Goal: Information Seeking & Learning: Learn about a topic

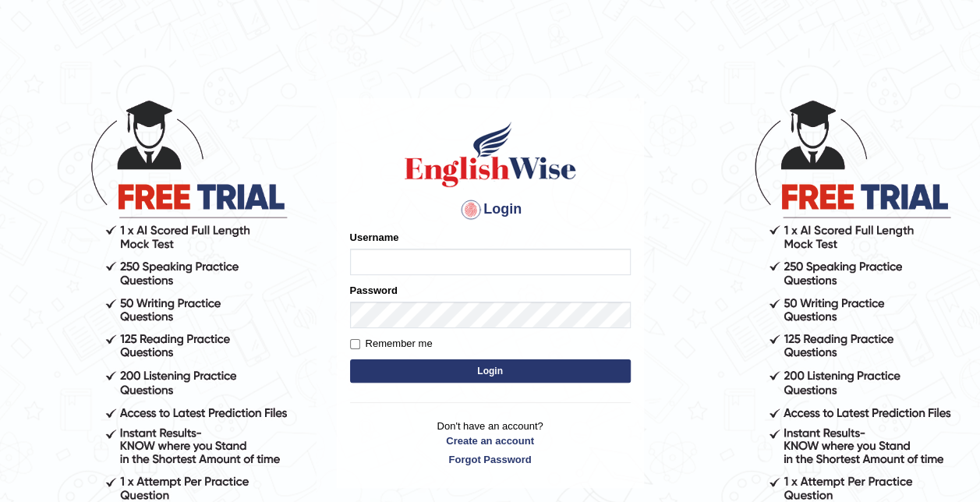
click at [453, 266] on input "Username" at bounding box center [490, 262] width 281 height 27
type input "0466127642"
click at [515, 368] on button "Login" at bounding box center [490, 370] width 281 height 23
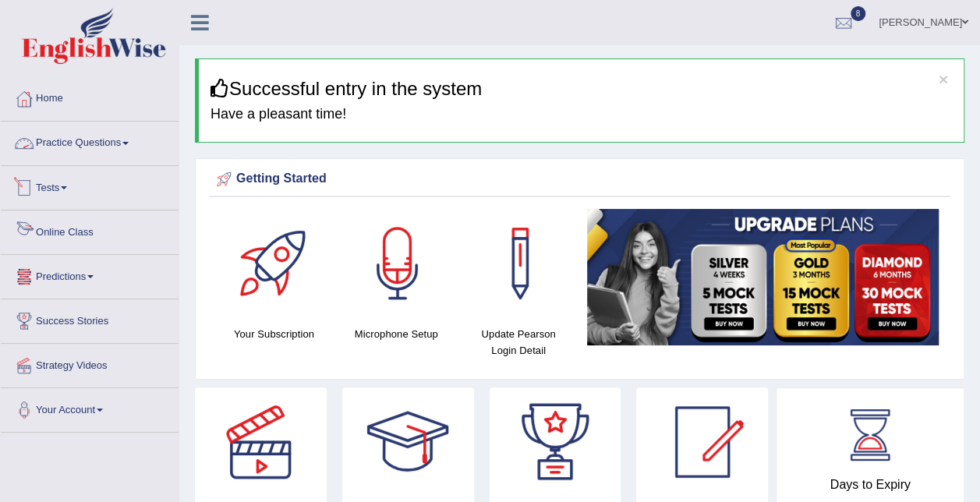
click at [117, 139] on link "Practice Questions" at bounding box center [90, 141] width 178 height 39
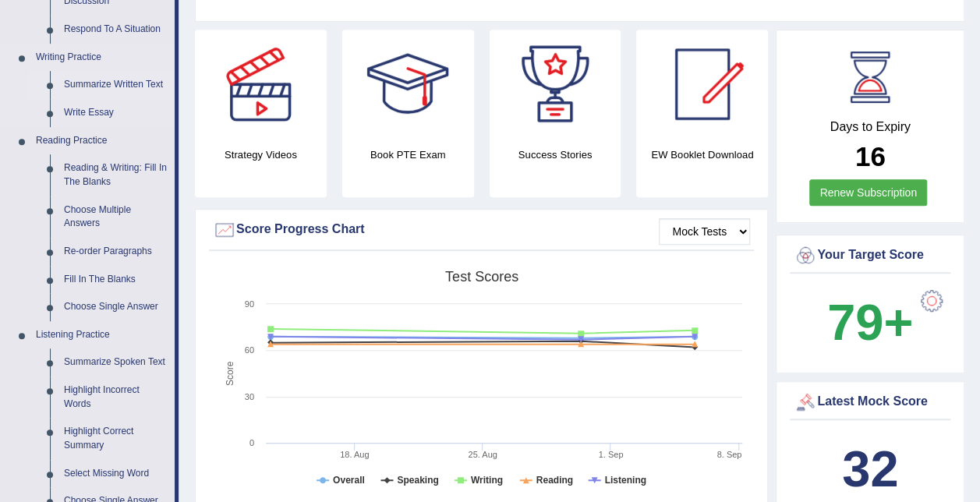
scroll to position [361, 0]
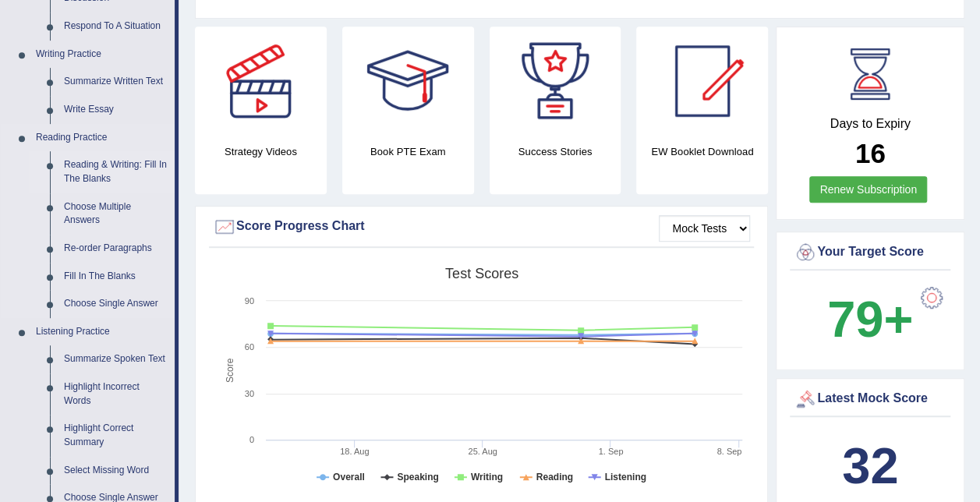
click at [90, 175] on link "Reading & Writing: Fill In The Blanks" at bounding box center [116, 171] width 118 height 41
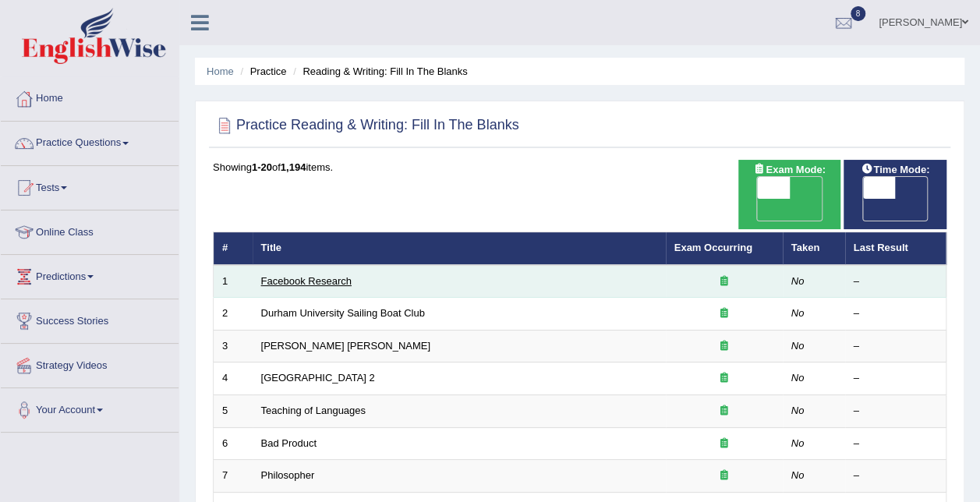
click at [285, 275] on link "Facebook Research" at bounding box center [306, 281] width 90 height 12
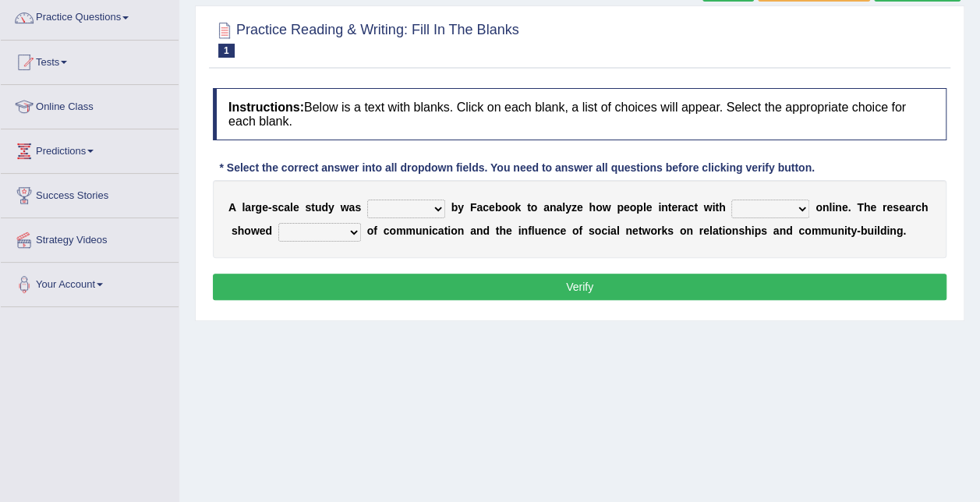
scroll to position [126, 0]
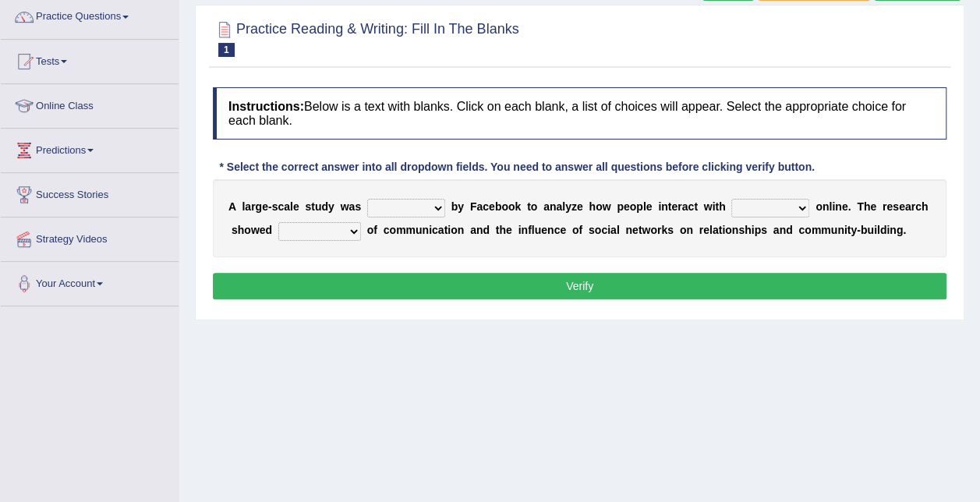
click at [430, 203] on select "surveyed had asked made" at bounding box center [406, 208] width 78 height 19
select select "surveyed"
click at [367, 199] on select "surveyed had asked made" at bounding box center [406, 208] width 78 height 19
click at [758, 206] on select "together all each other another" at bounding box center [770, 208] width 78 height 19
select select "each other"
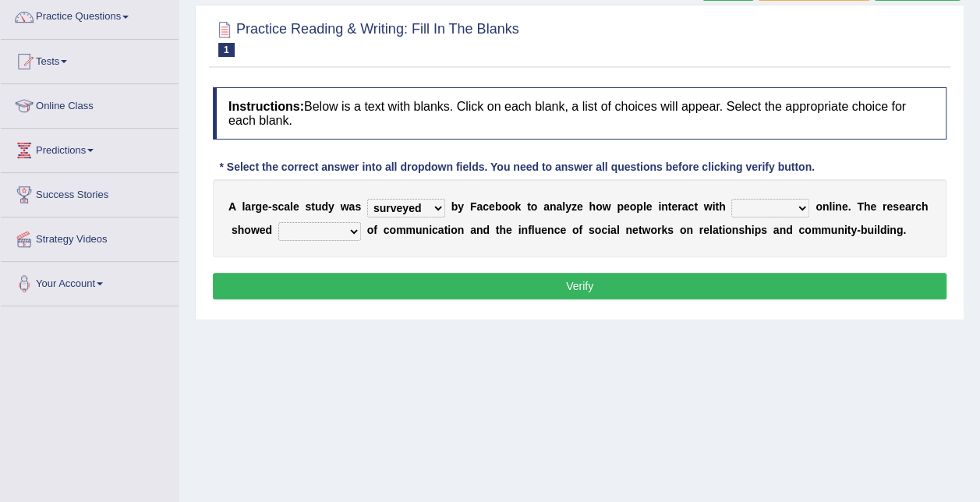
click at [731, 199] on select "together all each other another" at bounding box center [770, 208] width 78 height 19
click at [312, 235] on select "advantages standards fellowships patterns" at bounding box center [319, 231] width 83 height 19
select select "patterns"
click at [278, 222] on select "advantages standards fellowships patterns" at bounding box center [319, 231] width 83 height 19
click at [377, 285] on button "Verify" at bounding box center [580, 286] width 734 height 27
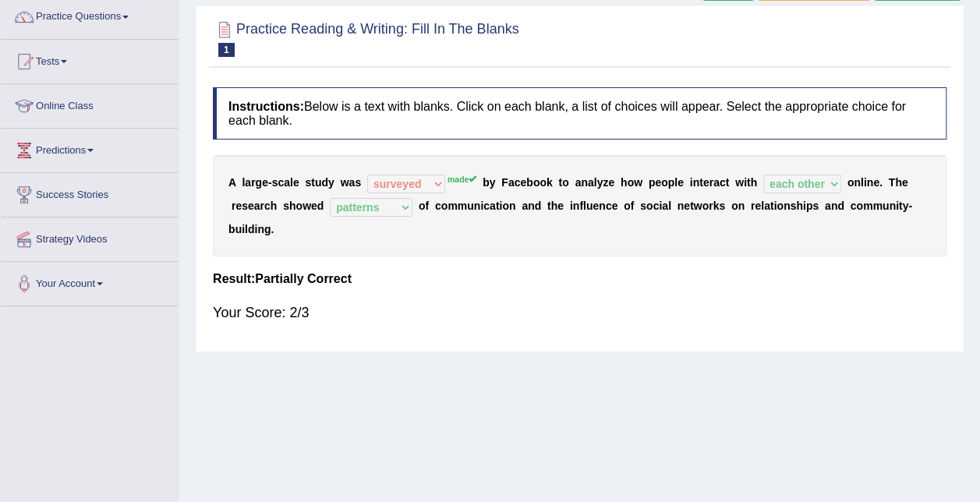
scroll to position [0, 0]
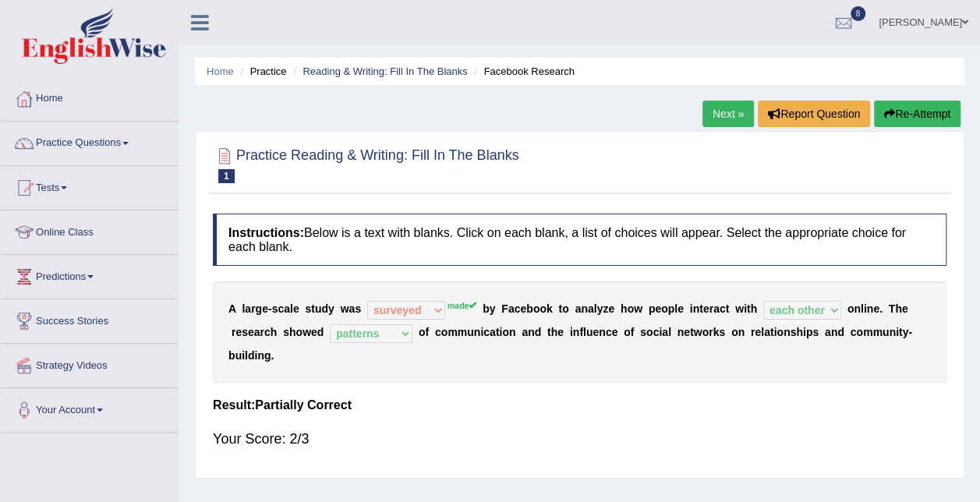
click at [738, 107] on link "Next »" at bounding box center [727, 114] width 51 height 27
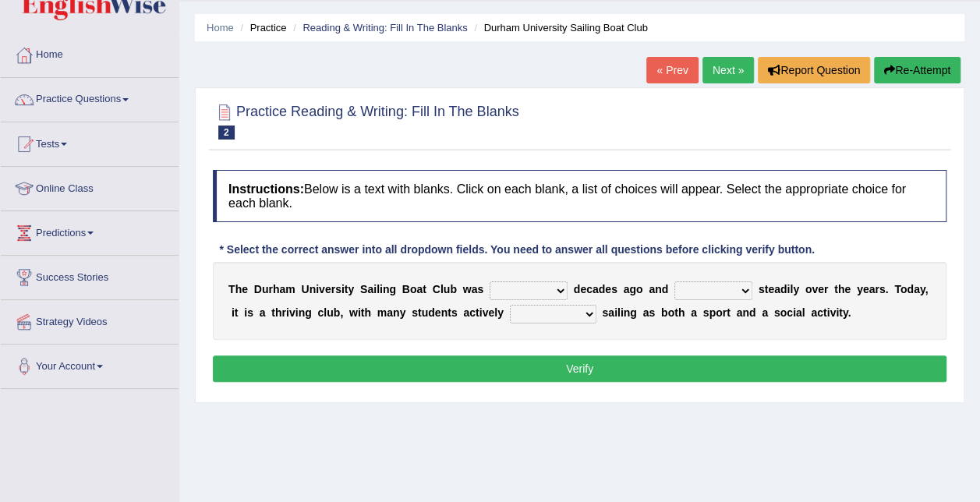
scroll to position [46, 0]
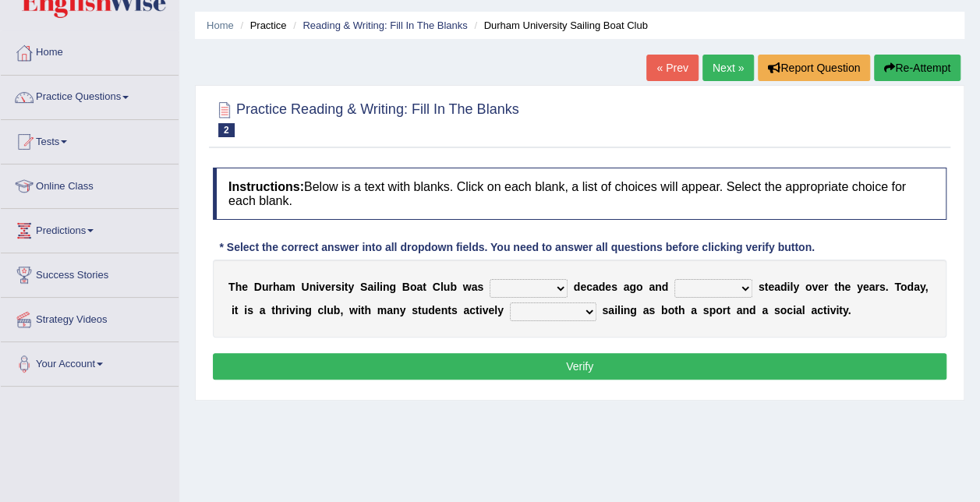
click at [529, 285] on select "found fund founded find" at bounding box center [529, 288] width 78 height 19
select select "found"
click at [490, 279] on select "found fund founded find" at bounding box center [529, 288] width 78 height 19
click at [719, 281] on select "grow growing has grown grown" at bounding box center [713, 288] width 78 height 19
select select "has grown"
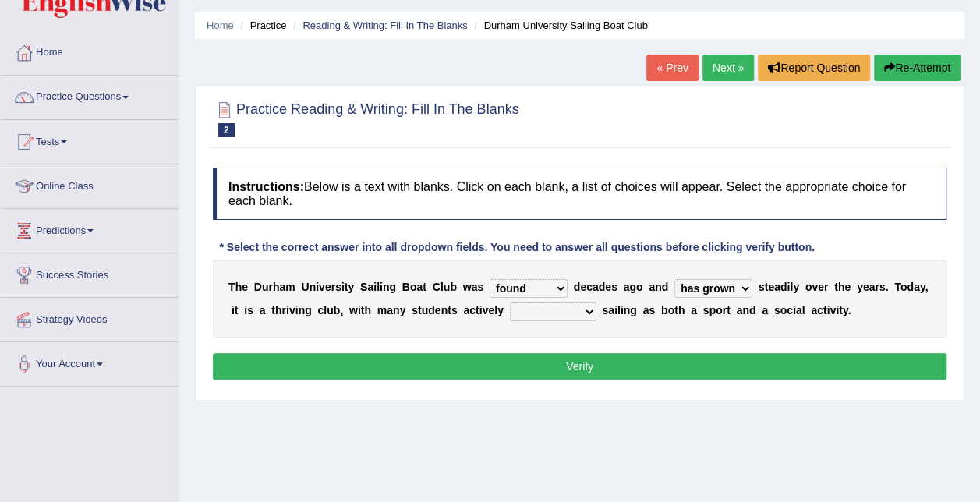
click at [674, 279] on select "grow growing has grown grown" at bounding box center [713, 288] width 78 height 19
click at [510, 315] on select "enjoy enjoyed are enjoying enjoying" at bounding box center [553, 312] width 87 height 19
select select "enjoying"
click at [510, 303] on select "enjoy enjoyed are enjoying enjoying" at bounding box center [553, 312] width 87 height 19
click at [562, 368] on button "Verify" at bounding box center [580, 366] width 734 height 27
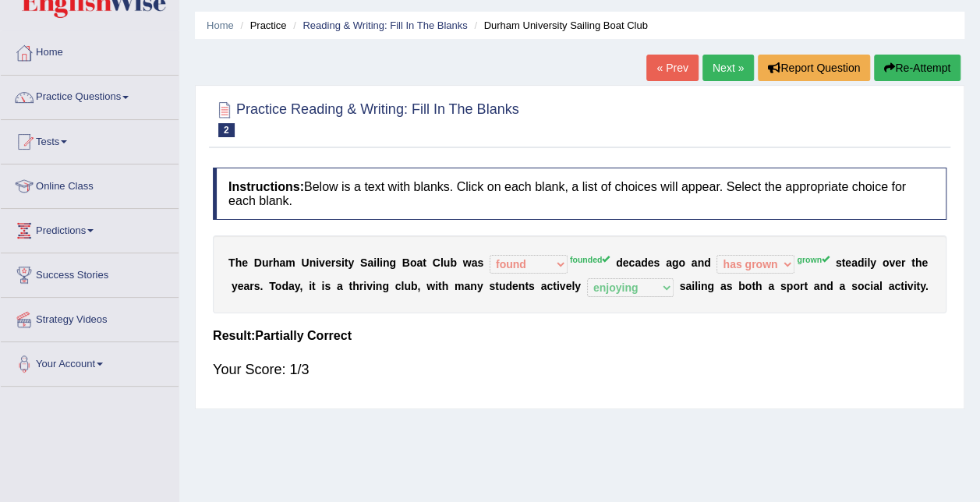
click at [724, 71] on link "Next »" at bounding box center [727, 68] width 51 height 27
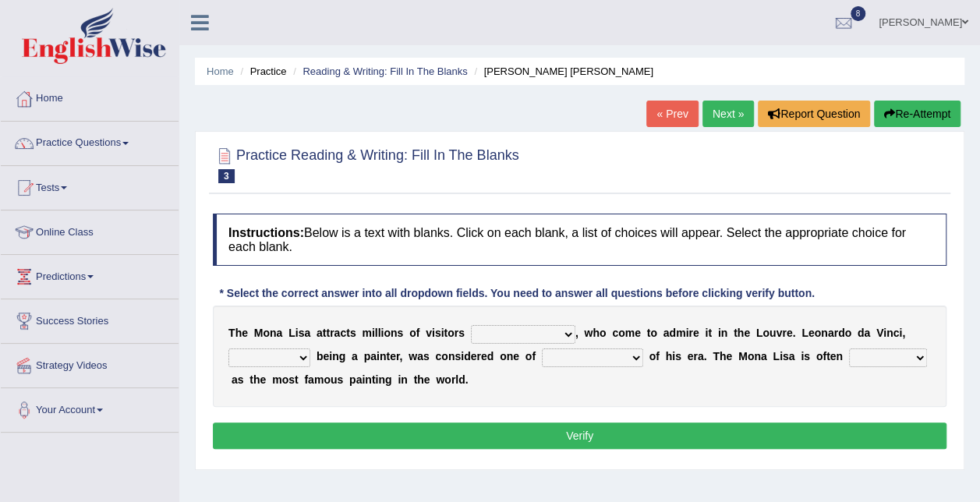
click at [550, 332] on select "around the year the all year all year round per year" at bounding box center [523, 334] width 104 height 19
click at [471, 325] on select "around the year the all year all year round per year" at bounding box center [523, 334] width 104 height 19
click at [471, 336] on select "around the year the all year all year round per year" at bounding box center [523, 334] width 104 height 19
select select "all year round"
click at [471, 325] on select "around the year the all year all year round per year" at bounding box center [523, 334] width 104 height 19
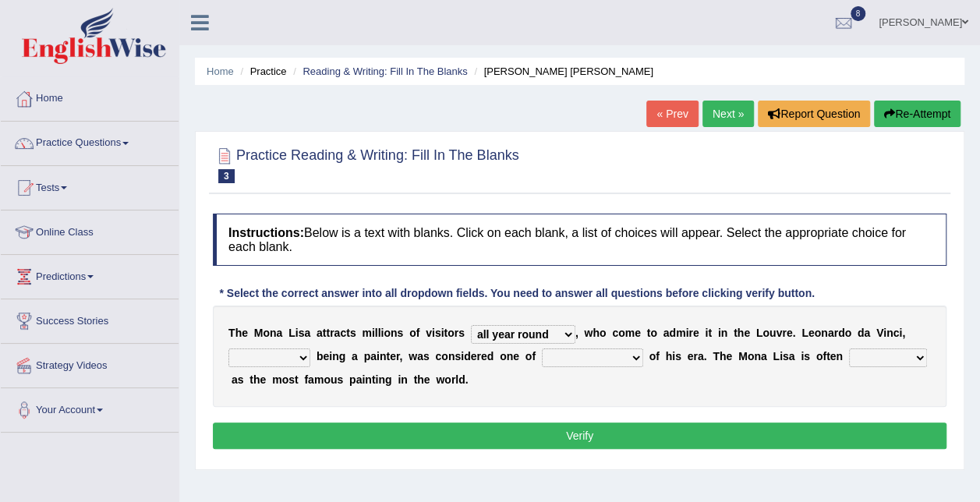
click at [508, 332] on select "around the year the all year all year round per year" at bounding box center [523, 334] width 104 height 19
click at [362, 334] on b "m" at bounding box center [366, 333] width 9 height 12
click at [283, 359] on select "rather than as much as as well as as long as" at bounding box center [269, 358] width 82 height 19
select select "rather than"
click at [228, 349] on select "rather than as much as as well as as long as" at bounding box center [269, 358] width 82 height 19
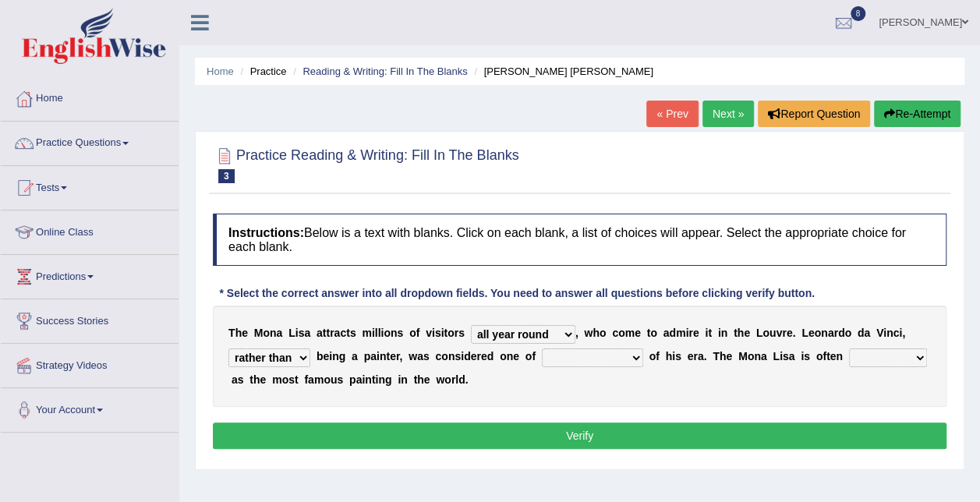
click at [603, 357] on select "better artists artist the better artist the best artists" at bounding box center [592, 358] width 101 height 19
select select "the best artists"
click at [542, 349] on select "better artists artist the better artist the best artists" at bounding box center [592, 358] width 101 height 19
click at [292, 361] on select "rather than as much as as well as as long as" at bounding box center [269, 358] width 82 height 19
select select "as well as"
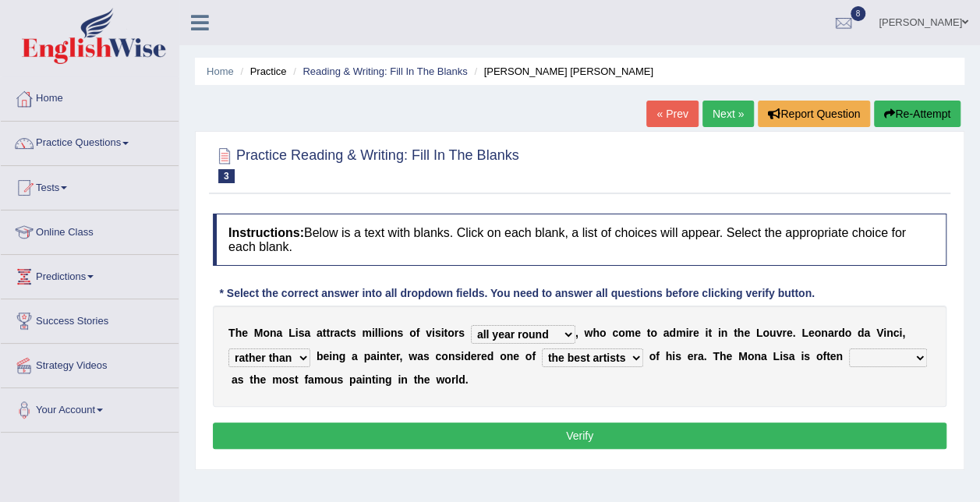
click at [228, 349] on select "rather than as much as as well as as long as" at bounding box center [269, 358] width 82 height 19
click at [854, 355] on select "classified suggested predicted described" at bounding box center [888, 358] width 78 height 19
select select "described"
click at [849, 349] on select "classified suggested predicted described" at bounding box center [888, 358] width 78 height 19
click at [855, 357] on select "classified suggested predicted described" at bounding box center [888, 358] width 78 height 19
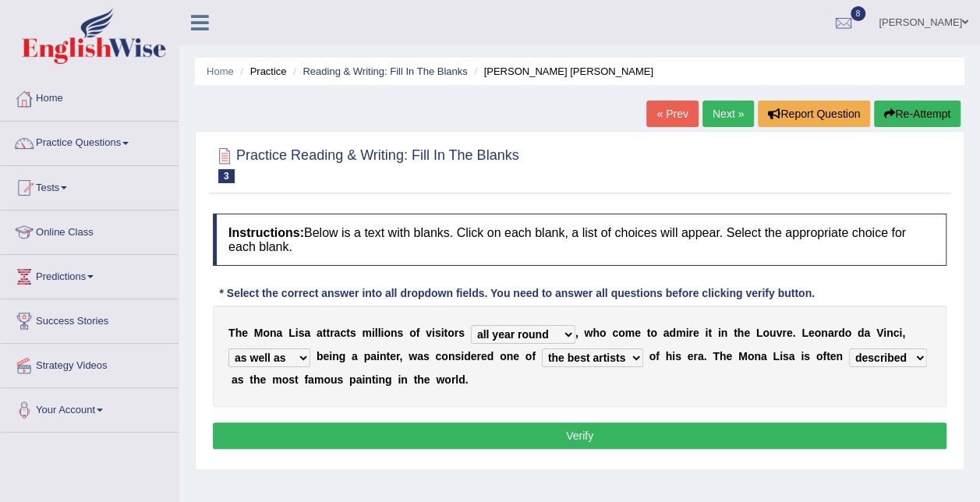
click at [705, 384] on div "T h e M o n a L i s a a t t r a c t s m i l l i o n s o f v i s i t o r s aroun…" at bounding box center [580, 356] width 734 height 101
click at [602, 434] on button "Verify" at bounding box center [580, 436] width 734 height 27
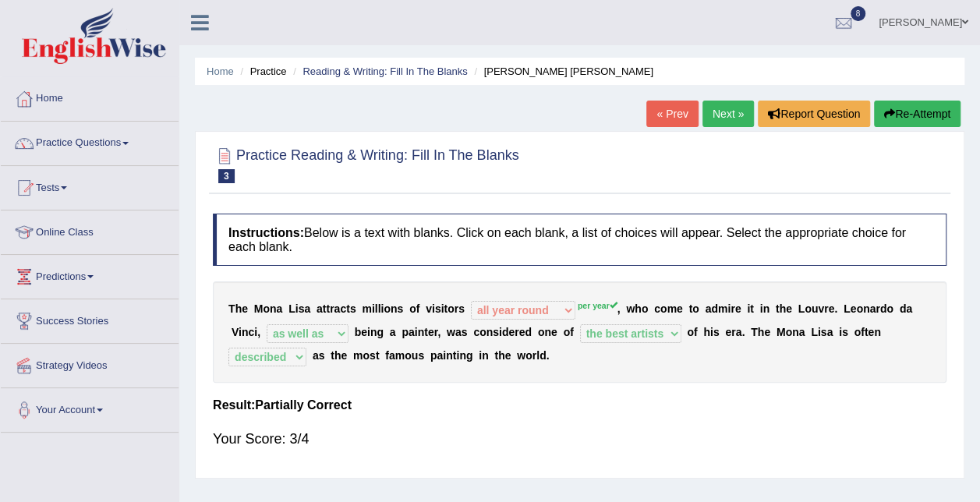
click at [727, 119] on link "Next »" at bounding box center [727, 114] width 51 height 27
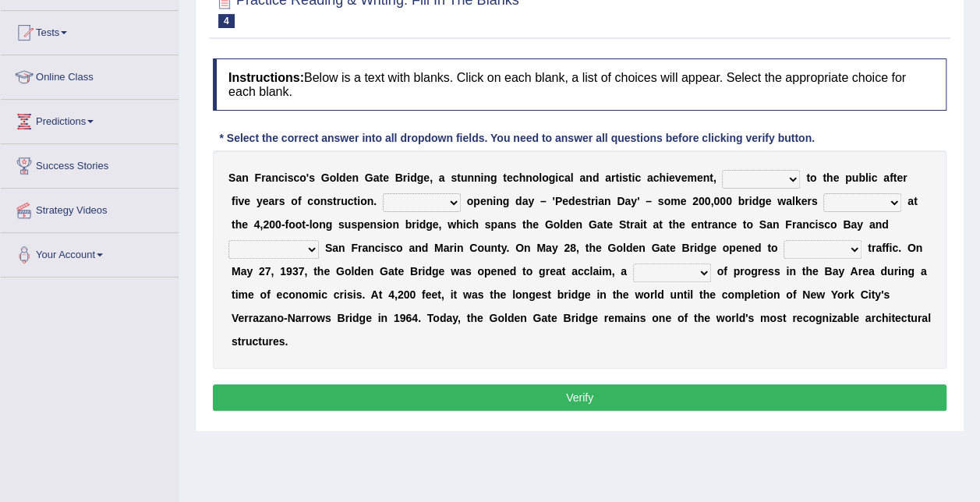
scroll to position [156, 0]
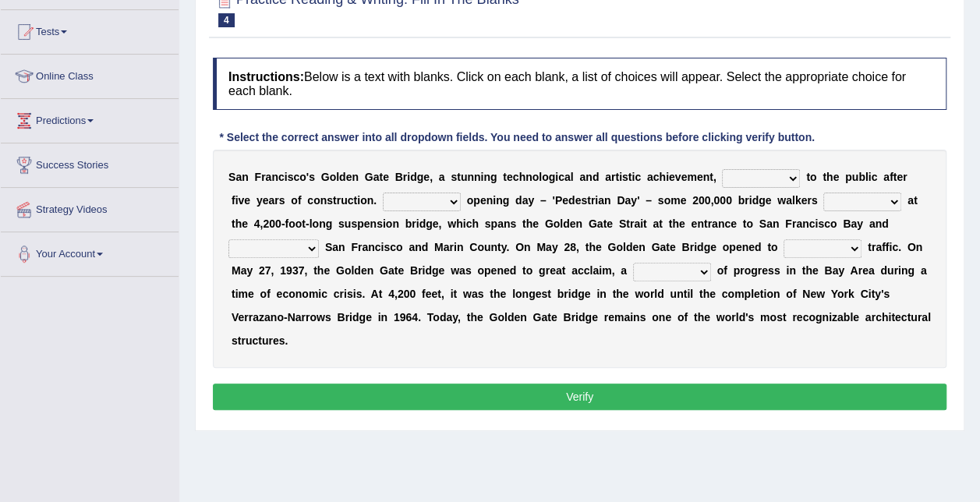
click at [736, 175] on select "opens closes appears equals" at bounding box center [761, 178] width 78 height 19
select select "opens"
click at [722, 169] on select "opens closes appears equals" at bounding box center [761, 178] width 78 height 19
click at [753, 173] on select "opens closes appears equals" at bounding box center [761, 178] width 78 height 19
click at [383, 200] on select "On During Since When" at bounding box center [422, 202] width 78 height 19
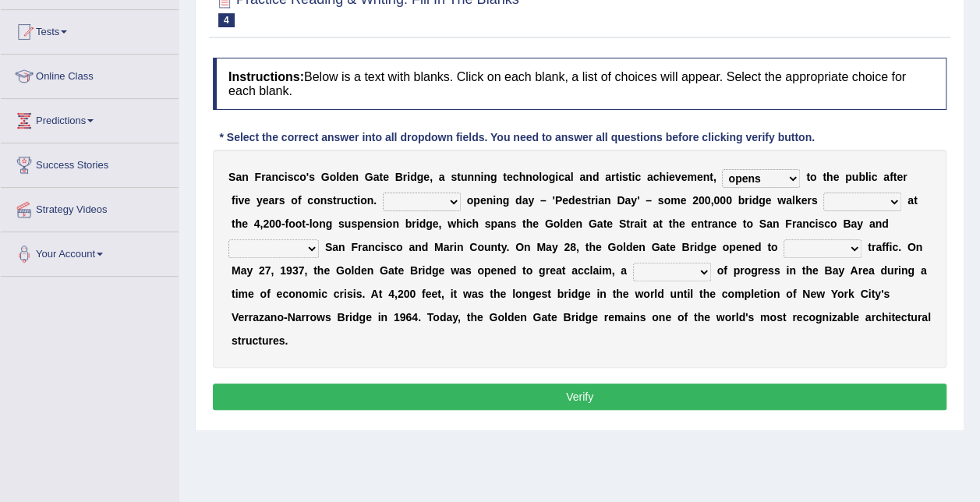
select select "On"
click at [383, 193] on select "On During Since When" at bounding box center [422, 202] width 78 height 19
click at [390, 195] on select "On During Since When" at bounding box center [422, 202] width 78 height 19
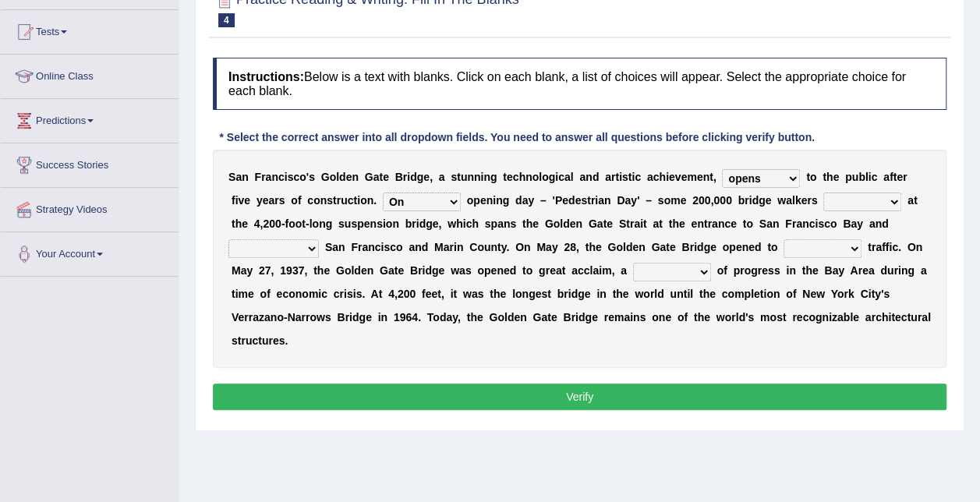
click at [383, 193] on select "On During Since When" at bounding box center [422, 202] width 78 height 19
click at [604, 209] on div "S a n F r a n c i s c o ' [PERSON_NAME] G a t e B r i d g e , a s t u n n i n g…" at bounding box center [580, 259] width 734 height 218
click at [823, 197] on select "stationed looked marveled laughed" at bounding box center [862, 202] width 78 height 19
select select "marveled"
click at [823, 193] on select "stationed looked marveled laughed" at bounding box center [862, 202] width 78 height 19
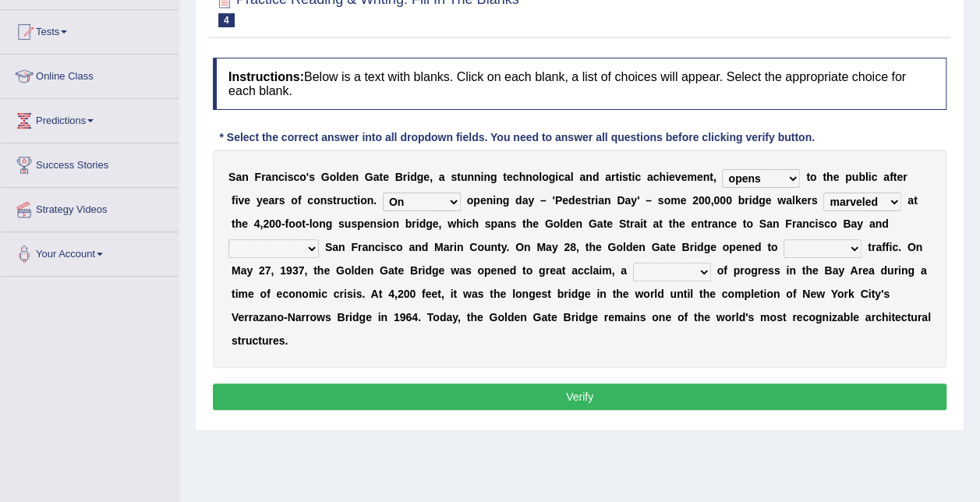
click at [319, 239] on select "separates connects channels differentiates" at bounding box center [273, 248] width 90 height 19
select select "connects"
click at [319, 239] on select "separates connects channels differentiates" at bounding box center [273, 248] width 90 height 19
click at [383, 201] on select "On During Since When" at bounding box center [422, 202] width 78 height 19
click at [557, 238] on div "S a n F r a n c i s c o ' s G o l d e n G a t e B r i d g e , a s t u n n i n g…" at bounding box center [580, 259] width 734 height 218
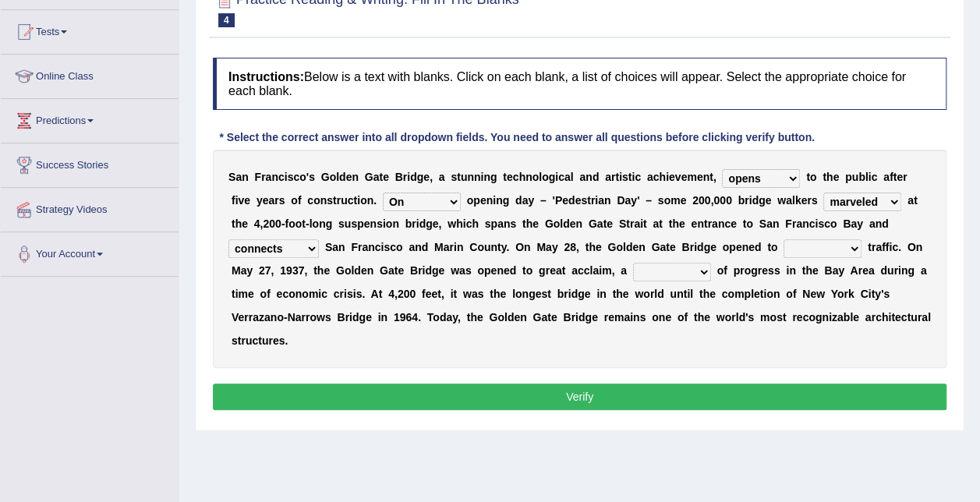
click at [823, 200] on select "stationed looked marveled laughed" at bounding box center [862, 202] width 78 height 19
click at [704, 227] on b "t" at bounding box center [706, 224] width 4 height 12
click at [823, 196] on select "stationed looked marveled laughed" at bounding box center [862, 202] width 78 height 19
click at [704, 229] on b "t" at bounding box center [706, 224] width 4 height 12
click at [784, 245] on select "aquatic vehicular airborne watertight" at bounding box center [823, 248] width 78 height 19
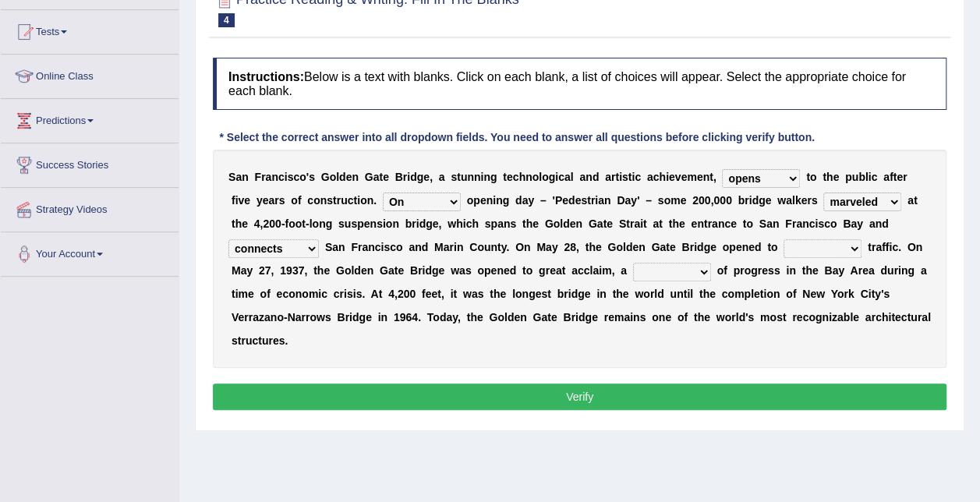
select select "aquatic"
click at [784, 239] on select "aquatic vehicular airborne watertight" at bounding box center [823, 248] width 78 height 19
click at [633, 279] on select "denial symbol technique yield" at bounding box center [672, 272] width 78 height 19
select select "symbol"
click at [633, 263] on select "denial symbol technique yield" at bounding box center [672, 272] width 78 height 19
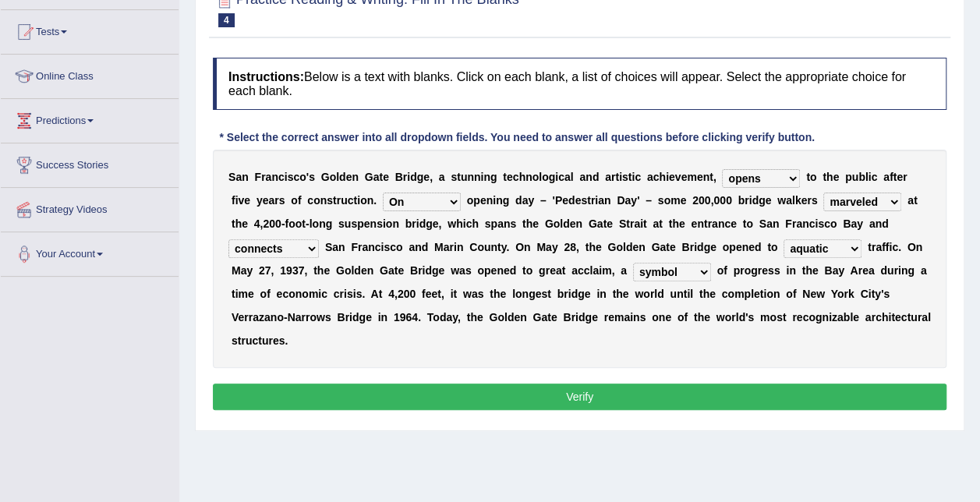
click at [633, 273] on select "denial symbol technique yield" at bounding box center [672, 272] width 78 height 19
click at [607, 306] on div "S a n F r a n c i s c o ' s G o l d e n G a t e B r i d g e , a s t u n n i n g…" at bounding box center [580, 259] width 734 height 218
click at [599, 384] on button "Verify" at bounding box center [580, 397] width 734 height 27
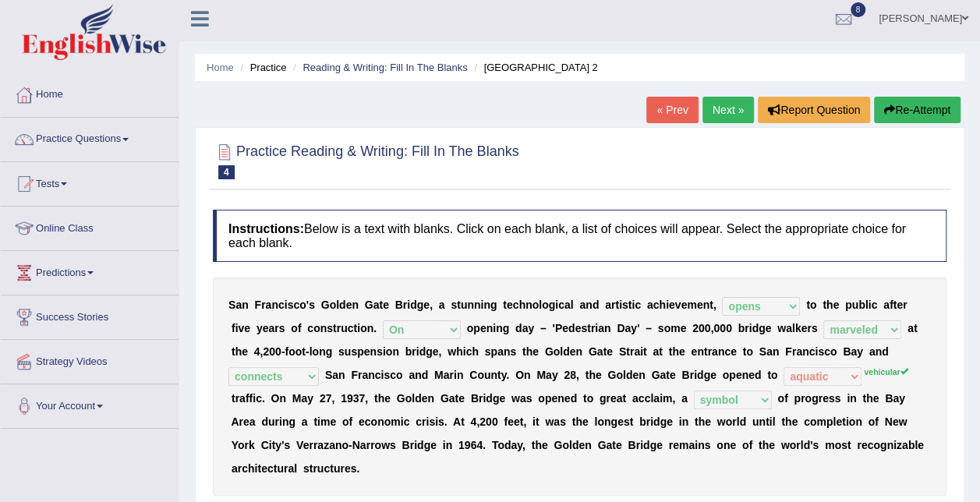
scroll to position [0, 0]
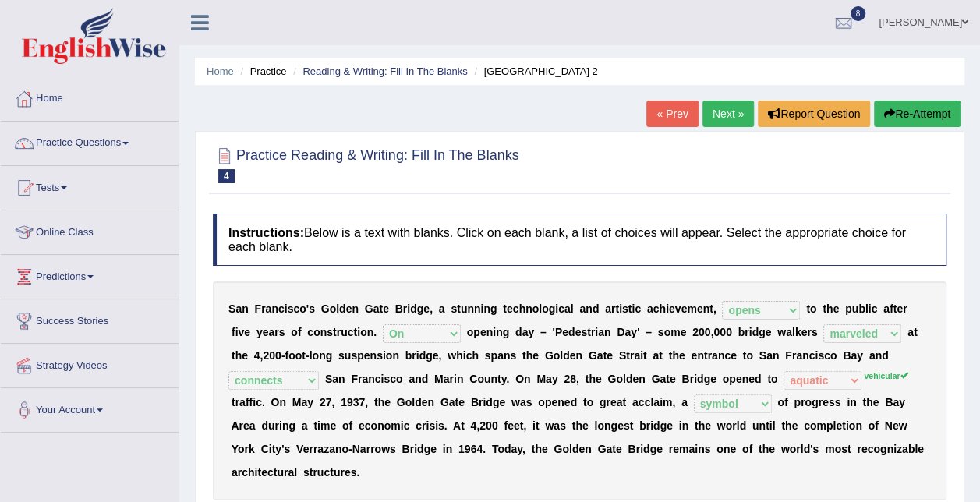
click at [728, 110] on link "Next »" at bounding box center [727, 114] width 51 height 27
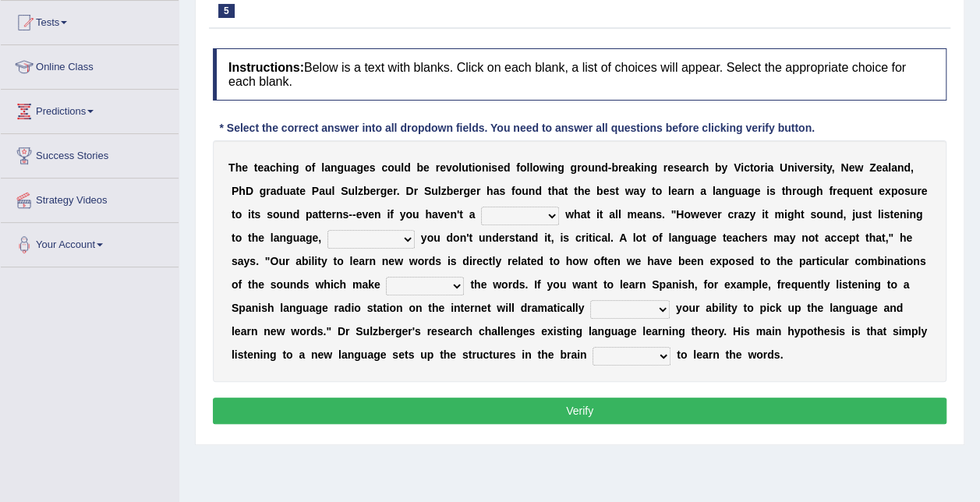
scroll to position [170, 0]
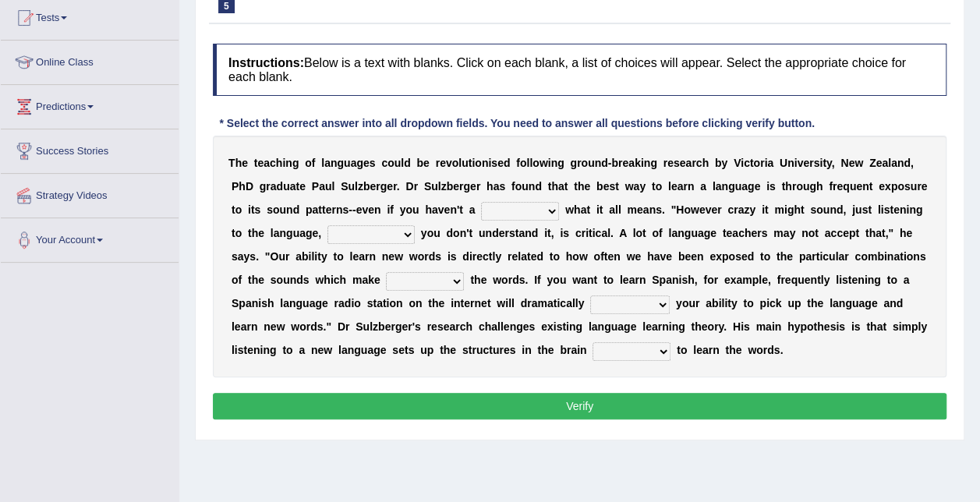
click at [481, 207] on select "dew claw clue due" at bounding box center [520, 211] width 78 height 19
select select "clue"
click at [481, 202] on select "dew claw clue due" at bounding box center [520, 211] width 78 height 19
click at [327, 235] on select "but also all together even though if so" at bounding box center [370, 234] width 87 height 19
select select "even though"
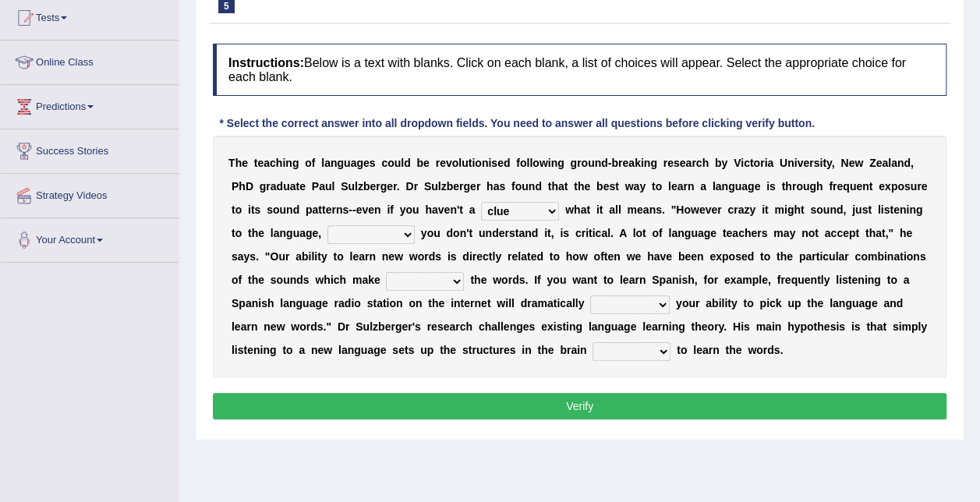
click at [327, 225] on select "but also all together even though if so" at bounding box center [370, 234] width 87 height 19
click at [386, 275] on select "down up of on" at bounding box center [425, 281] width 78 height 19
select select "up"
click at [386, 272] on select "down up of on" at bounding box center [425, 281] width 78 height 19
click at [590, 303] on select "evaluate exaggerate describe boost" at bounding box center [630, 305] width 80 height 19
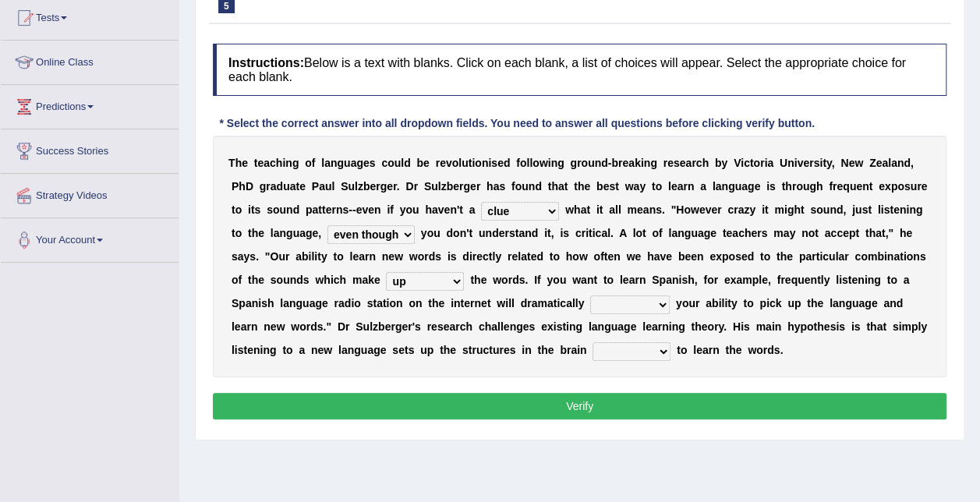
select select "boost"
click at [590, 296] on select "evaluate exaggerate describe boost" at bounding box center [630, 305] width 80 height 19
click at [593, 352] on select "requiring required directed to require" at bounding box center [632, 351] width 78 height 19
select select "requiring"
click at [593, 342] on select "requiring required directed to require" at bounding box center [632, 351] width 78 height 19
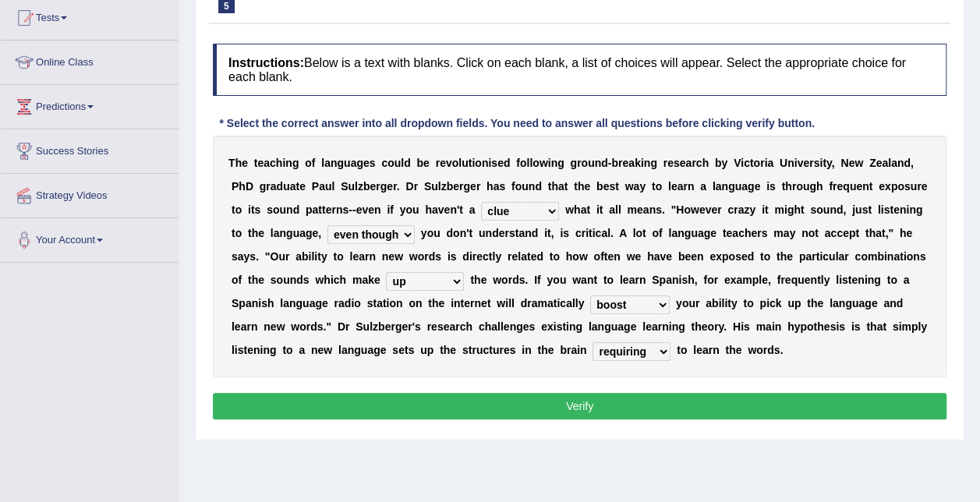
click at [392, 398] on button "Verify" at bounding box center [580, 406] width 734 height 27
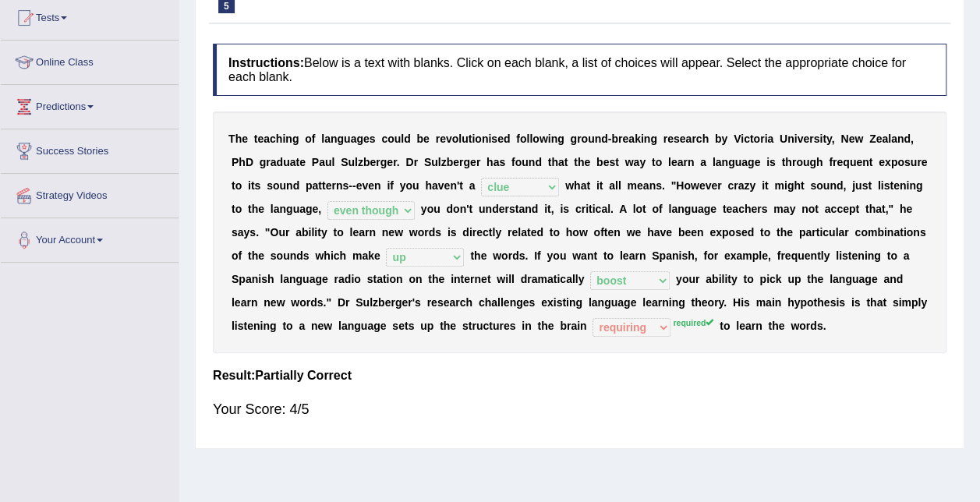
scroll to position [0, 0]
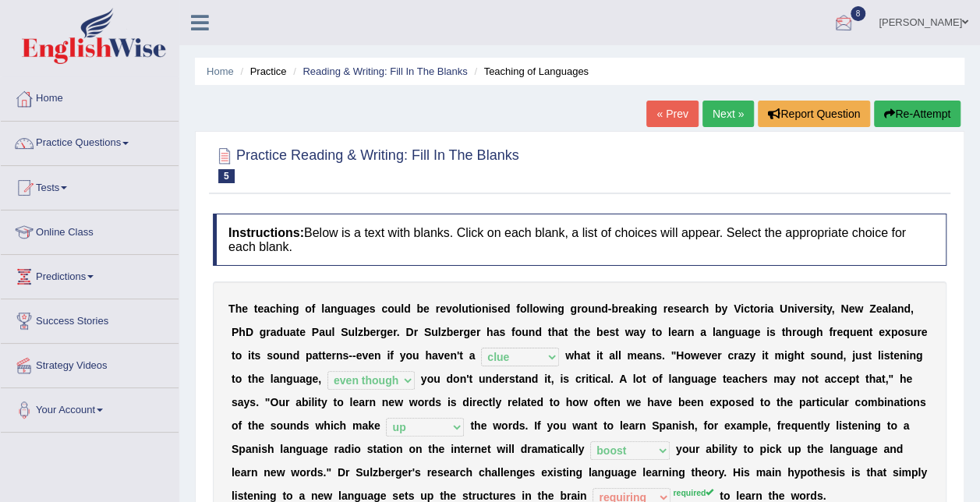
click at [928, 24] on link "Zoe Cheng" at bounding box center [923, 20] width 113 height 41
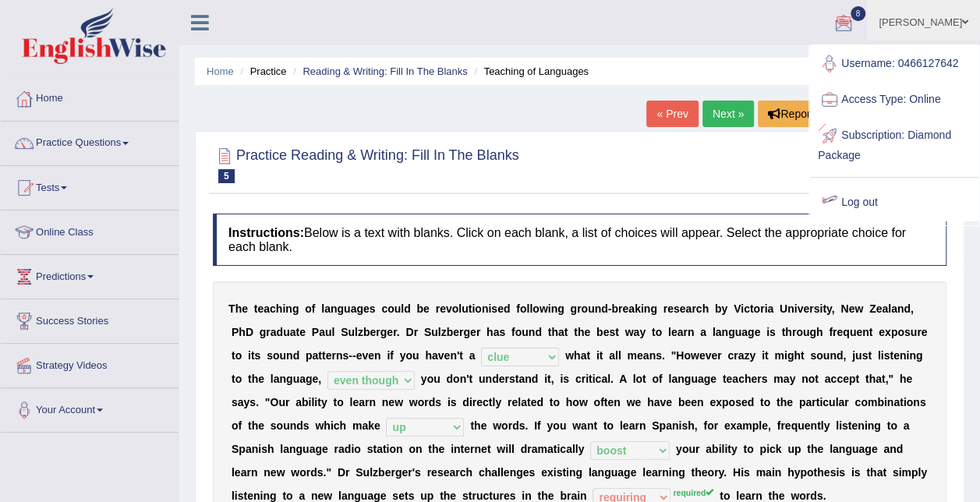
click at [860, 196] on link "Log out" at bounding box center [894, 203] width 168 height 36
